Goal: Information Seeking & Learning: Learn about a topic

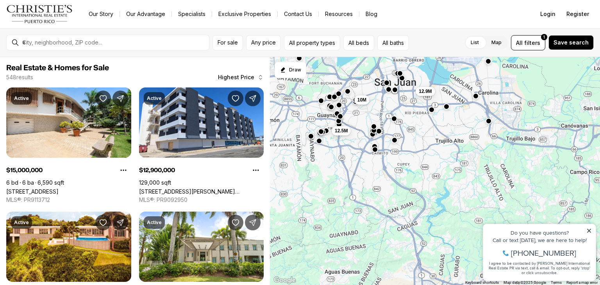
drag, startPoint x: 547, startPoint y: 210, endPoint x: 510, endPoint y: 65, distance: 150.0
click at [510, 65] on div "10M 12.9M 15M 10M 12.5M 10M" at bounding box center [435, 171] width 330 height 229
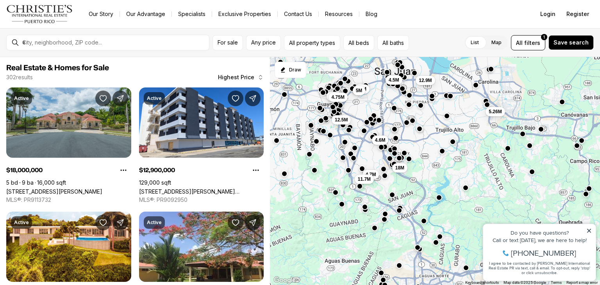
drag, startPoint x: 498, startPoint y: 215, endPoint x: 439, endPoint y: 93, distance: 134.8
click at [479, 213] on html "Property added to favorites View 3 saved properties Property added to favorites…" at bounding box center [539, 249] width 121 height 73
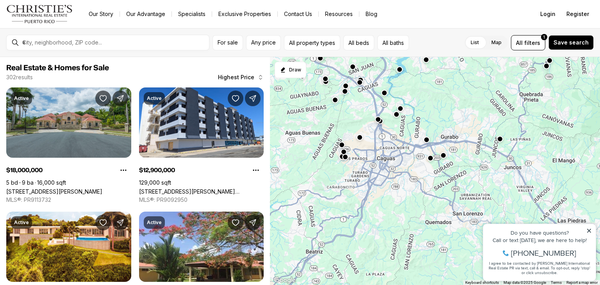
drag, startPoint x: 465, startPoint y: 211, endPoint x: 425, endPoint y: 82, distance: 134.9
click at [425, 82] on div "4.5M 12.9M 5.26M 4.5M 4.75M 12.5M 10M 5M 4.6M 18M 4.7M 11.7M" at bounding box center [435, 171] width 330 height 229
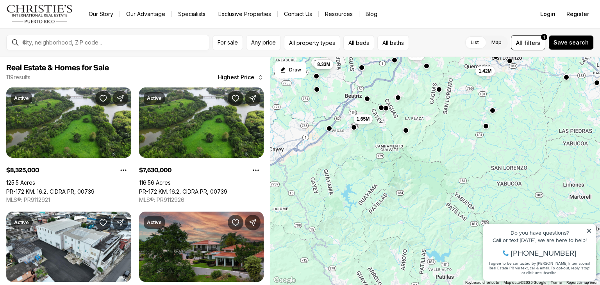
drag, startPoint x: 435, startPoint y: 208, endPoint x: 478, endPoint y: 55, distance: 158.4
click at [478, 55] on div "For sale Any price All property types All beds All baths List Map List Map All …" at bounding box center [300, 156] width 600 height 257
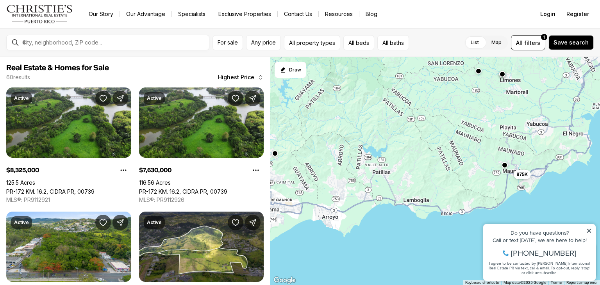
drag, startPoint x: 446, startPoint y: 233, endPoint x: 374, endPoint y: 118, distance: 135.6
click at [374, 118] on div "1.42M 7.63M 1.65M 8.33M 1.3M 3.2M 3M 2M 1.95M 1.58M 1.47M 975K" at bounding box center [435, 171] width 330 height 229
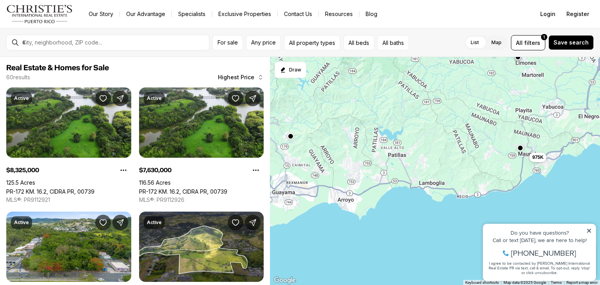
drag, startPoint x: 439, startPoint y: 189, endPoint x: 457, endPoint y: 171, distance: 24.9
click at [457, 171] on div "975K" at bounding box center [435, 171] width 330 height 229
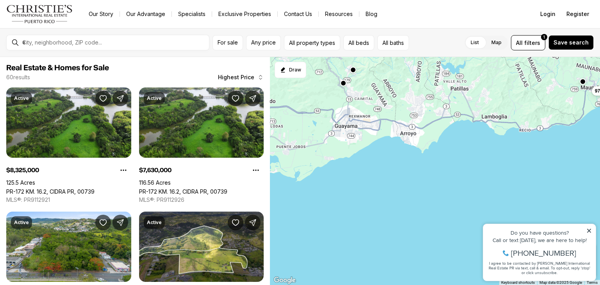
drag, startPoint x: 442, startPoint y: 176, endPoint x: 505, endPoint y: 109, distance: 92.7
click at [505, 109] on div "975K" at bounding box center [435, 171] width 330 height 229
